Goal: Browse casually: Explore the website without a specific task or goal

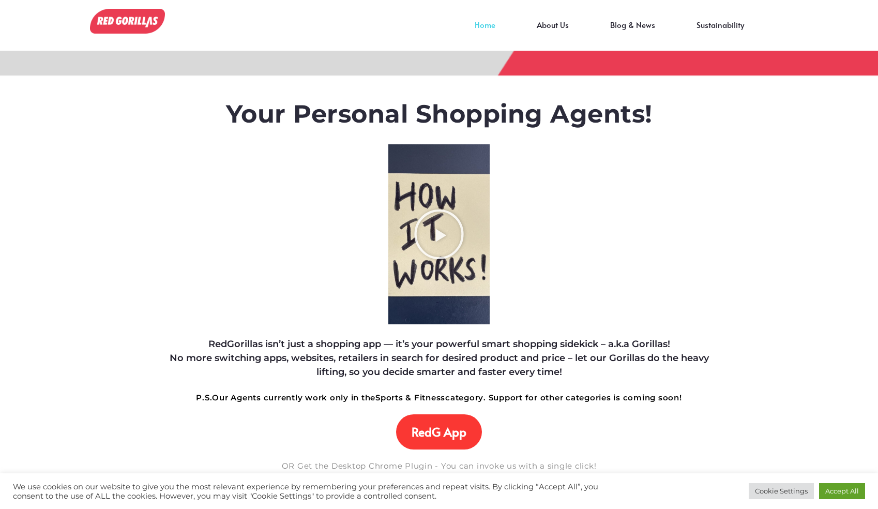
click at [133, 31] on img at bounding box center [127, 21] width 75 height 25
click at [119, 20] on img at bounding box center [127, 21] width 75 height 25
click at [144, 31] on img at bounding box center [127, 21] width 75 height 25
click at [143, 36] on link at bounding box center [127, 25] width 75 height 25
click at [138, 30] on img at bounding box center [127, 21] width 75 height 25
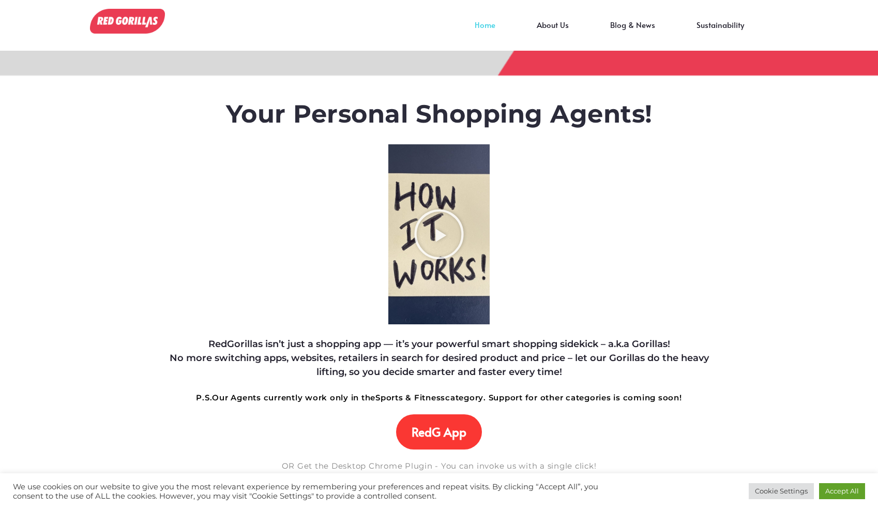
click at [129, 15] on img at bounding box center [127, 21] width 75 height 25
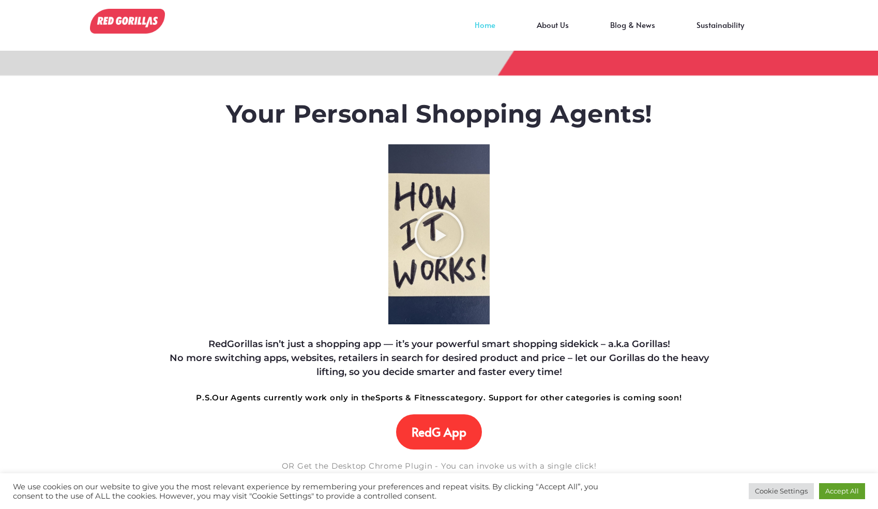
click at [129, 15] on img at bounding box center [127, 21] width 75 height 25
